Goal: Find specific page/section: Find specific page/section

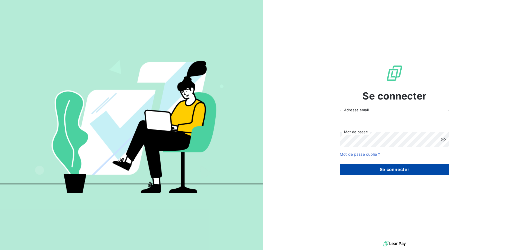
type input "l.marchal@ttm-environnement.fr"
click at [364, 165] on button "Se connecter" at bounding box center [395, 170] width 110 height 12
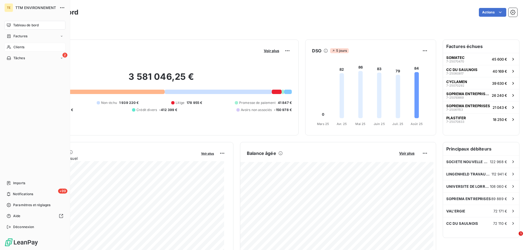
click at [36, 46] on div "Clients" at bounding box center [34, 47] width 61 height 9
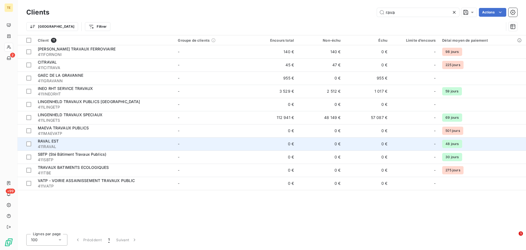
type input "rava"
click at [56, 141] on span "RAVAL EST" at bounding box center [48, 141] width 21 height 5
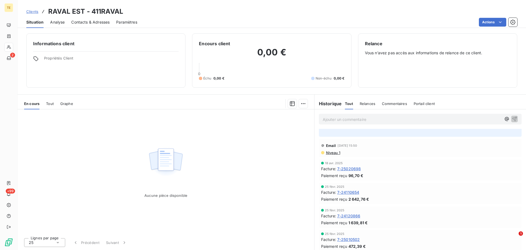
scroll to position [290, 0]
click at [284, 168] on div "Aucune pièce disponible" at bounding box center [166, 171] width 297 height 124
